Goal: Entertainment & Leisure: Consume media (video, audio)

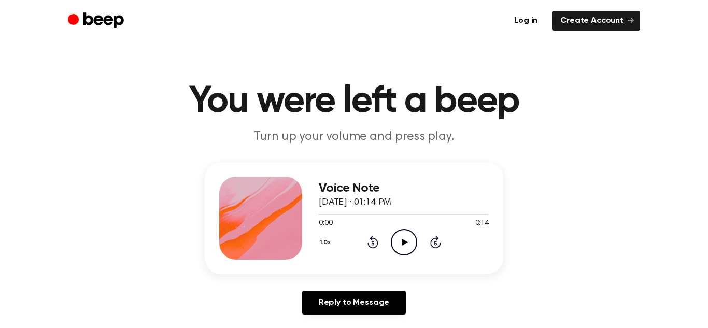
click at [404, 233] on icon "Play Audio" at bounding box center [404, 242] width 26 height 26
click at [406, 240] on icon "Pause Audio" at bounding box center [404, 242] width 26 height 26
click at [406, 240] on icon "Play Audio" at bounding box center [404, 242] width 26 height 26
click at [406, 240] on icon "Pause Audio" at bounding box center [404, 242] width 26 height 26
click at [406, 240] on icon "Play Audio" at bounding box center [404, 242] width 26 height 26
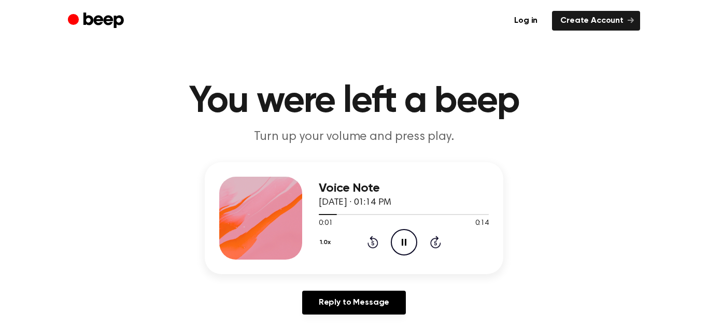
click at [372, 241] on icon at bounding box center [372, 243] width 3 height 4
click at [375, 245] on icon "Rewind 5 seconds" at bounding box center [372, 241] width 11 height 13
click at [372, 245] on icon "Rewind 5 seconds" at bounding box center [372, 241] width 11 height 13
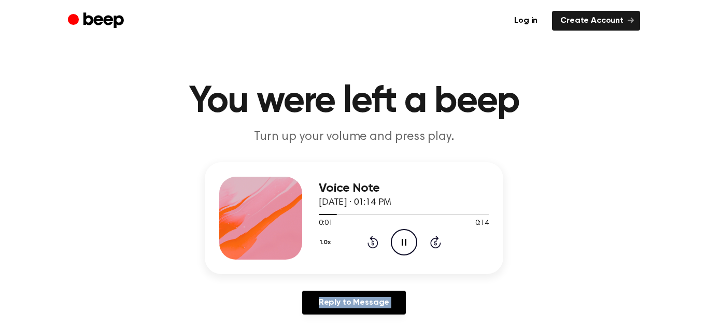
click at [372, 245] on icon "Rewind 5 seconds" at bounding box center [372, 241] width 11 height 13
click at [374, 245] on icon "Rewind 5 seconds" at bounding box center [372, 241] width 11 height 13
click at [407, 239] on icon "Play Audio" at bounding box center [404, 242] width 26 height 26
click at [371, 248] on icon at bounding box center [372, 242] width 11 height 12
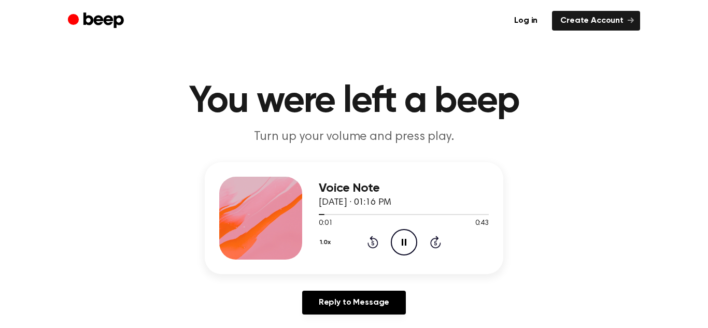
click at [427, 245] on div "1.0x Rewind 5 seconds Pause Audio Skip 5 seconds" at bounding box center [404, 242] width 170 height 26
click at [401, 246] on icon "Pause Audio" at bounding box center [404, 242] width 26 height 26
click at [401, 246] on icon "Play Audio" at bounding box center [404, 242] width 26 height 26
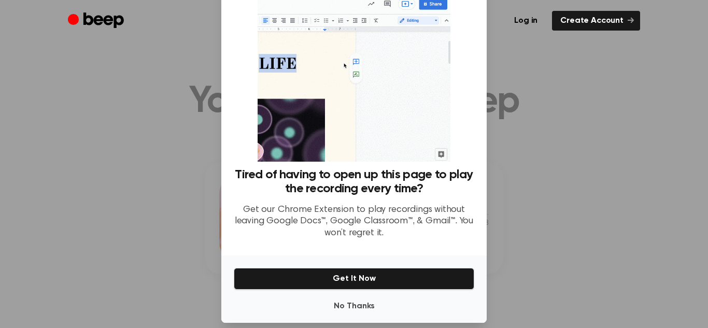
scroll to position [42, 0]
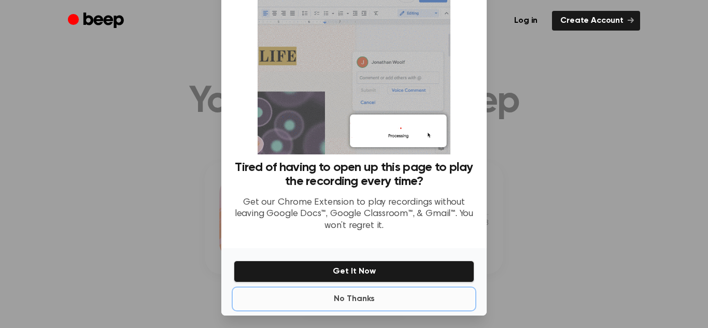
click at [353, 297] on button "No Thanks" at bounding box center [354, 299] width 240 height 21
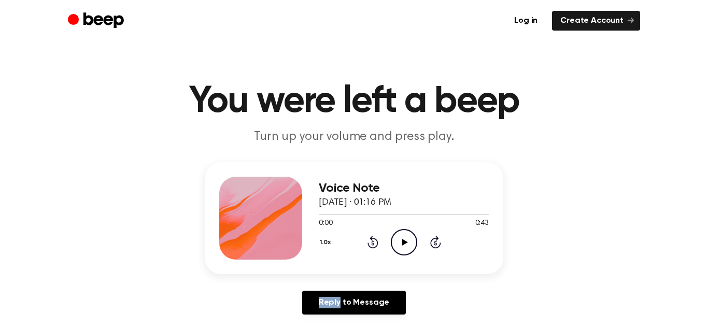
click at [413, 241] on icon "Play Audio" at bounding box center [404, 242] width 26 height 26
click at [413, 241] on icon "Pause Audio" at bounding box center [404, 242] width 26 height 26
click at [413, 241] on icon "Play Audio" at bounding box center [404, 242] width 26 height 26
click at [413, 241] on icon "Pause Audio" at bounding box center [404, 242] width 26 height 26
click at [413, 241] on icon "Play Audio" at bounding box center [404, 242] width 26 height 26
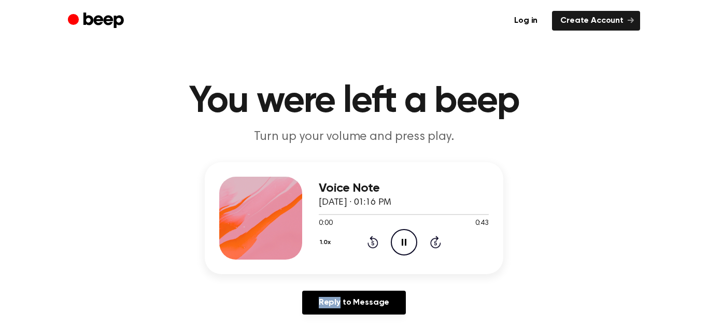
click at [413, 241] on icon "Pause Audio" at bounding box center [404, 242] width 26 height 26
click at [413, 241] on icon "Play Audio" at bounding box center [404, 242] width 26 height 26
click at [413, 241] on icon "Pause Audio" at bounding box center [404, 242] width 26 height 26
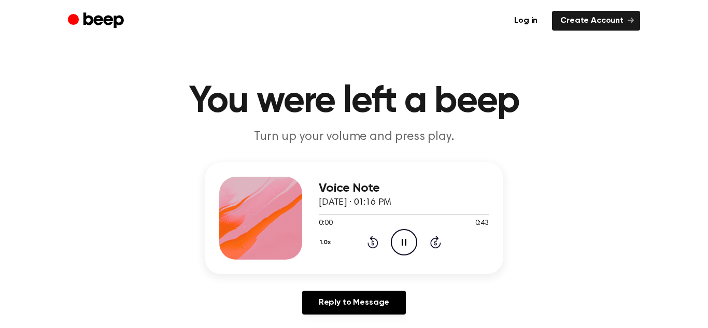
click at [413, 241] on icon "Pause Audio" at bounding box center [404, 242] width 26 height 26
click at [413, 241] on icon "Play Audio" at bounding box center [404, 242] width 26 height 26
click at [413, 241] on icon "Pause Audio" at bounding box center [404, 242] width 26 height 26
